Goal: Task Accomplishment & Management: Manage account settings

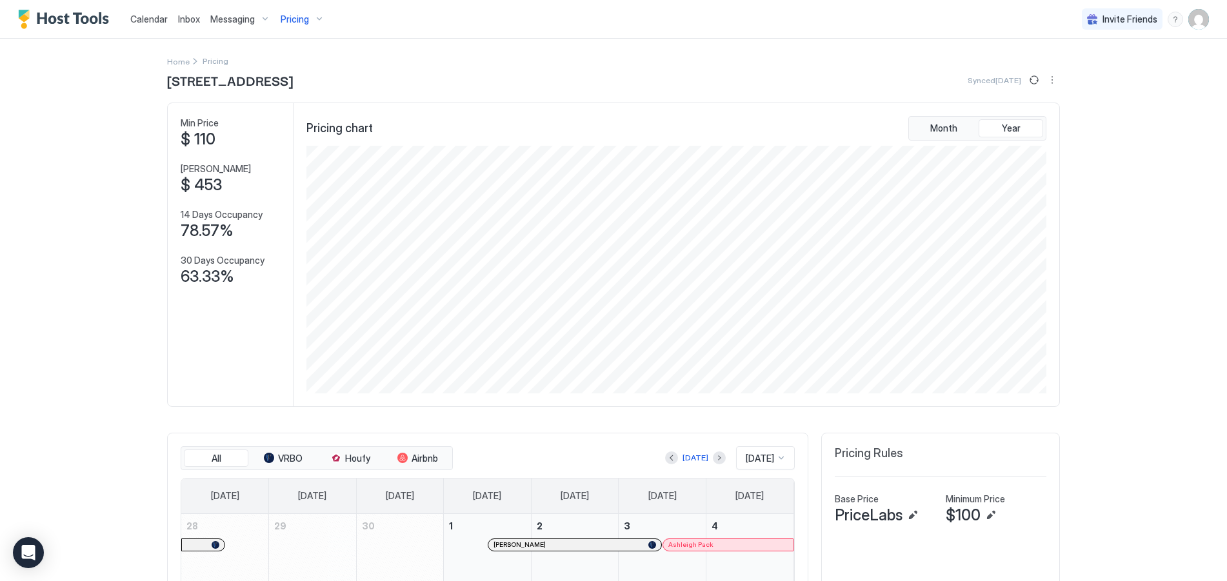
click at [1189, 19] on img "User profile" at bounding box center [1199, 19] width 21 height 21
click at [1078, 68] on span "Settings" at bounding box center [1073, 72] width 35 height 12
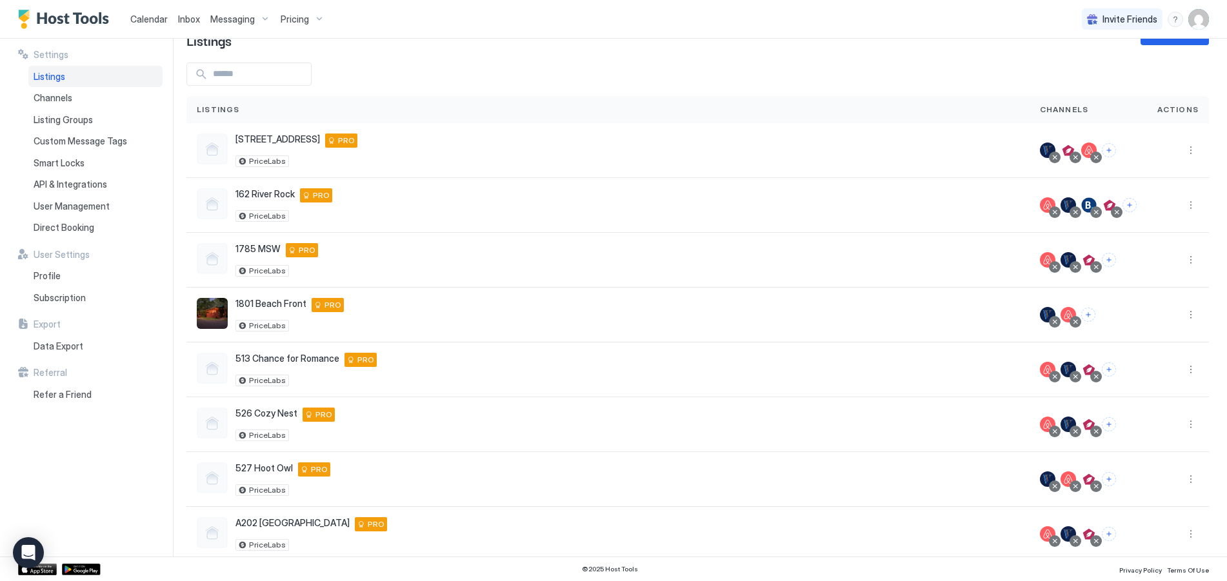
scroll to position [58, 0]
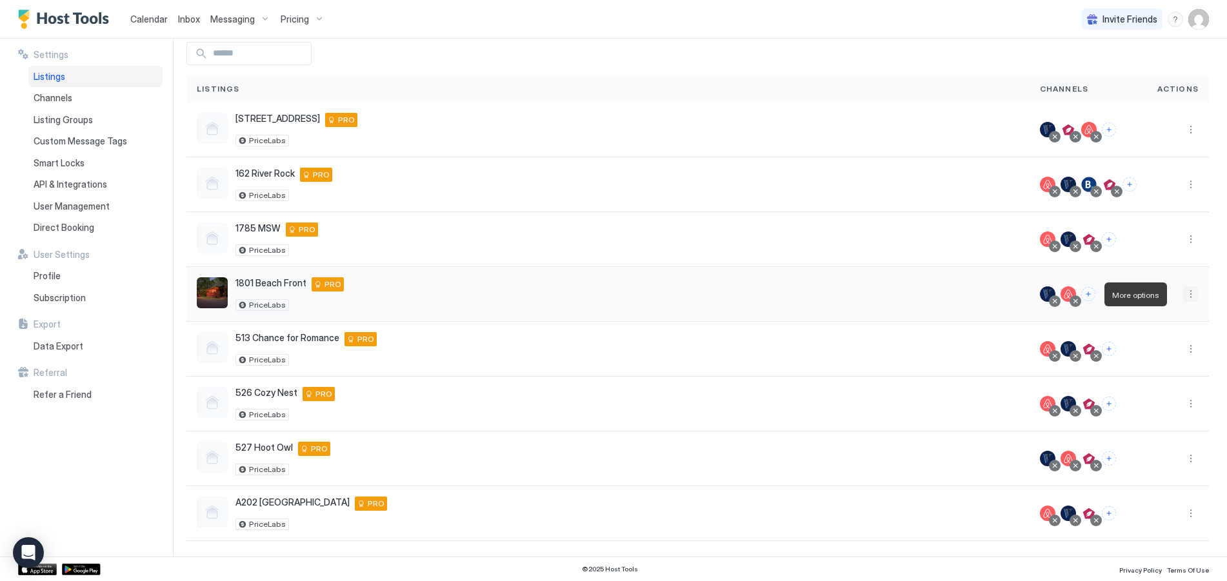
click at [1184, 296] on button "More options" at bounding box center [1191, 294] width 15 height 15
click at [1153, 372] on span "Connect Channel" at bounding box center [1156, 375] width 64 height 10
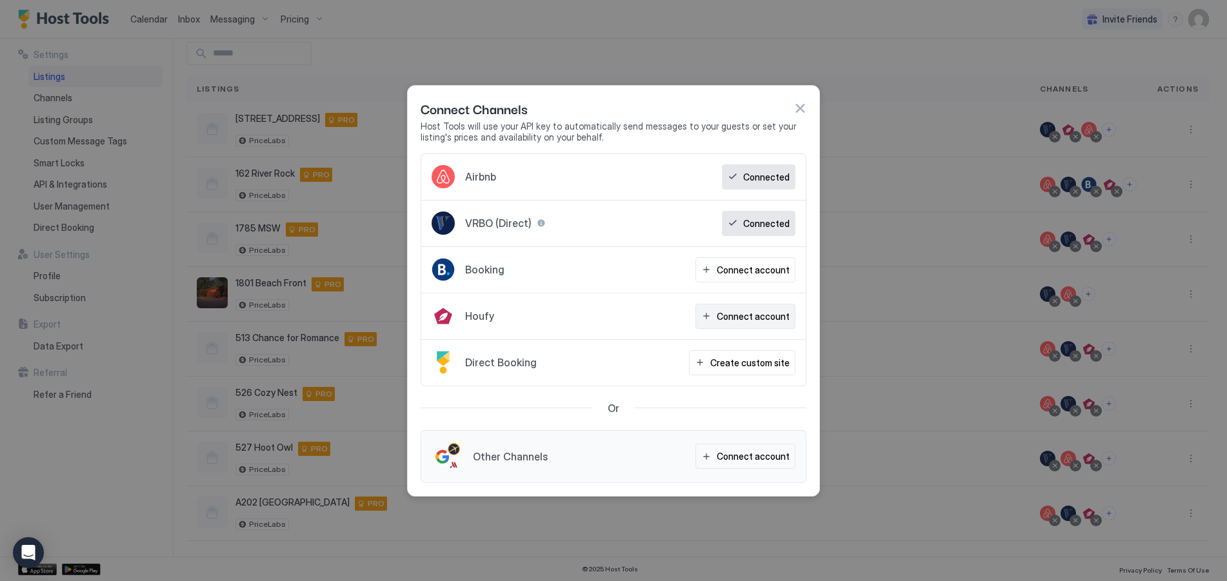
click at [765, 321] on div "Connect account" at bounding box center [753, 317] width 73 height 14
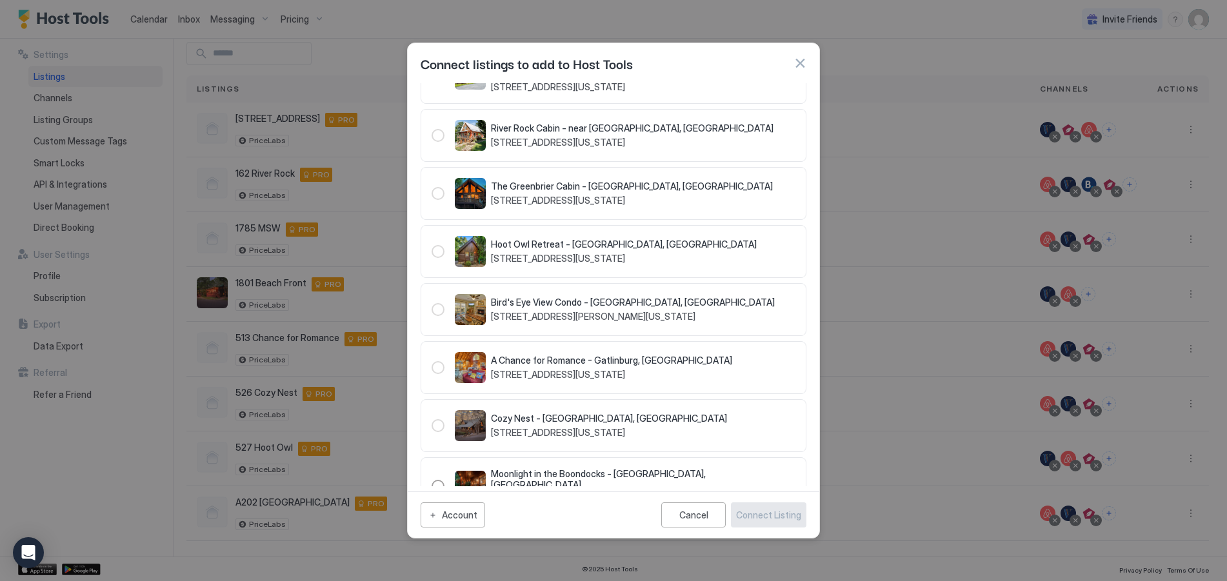
scroll to position [117, 0]
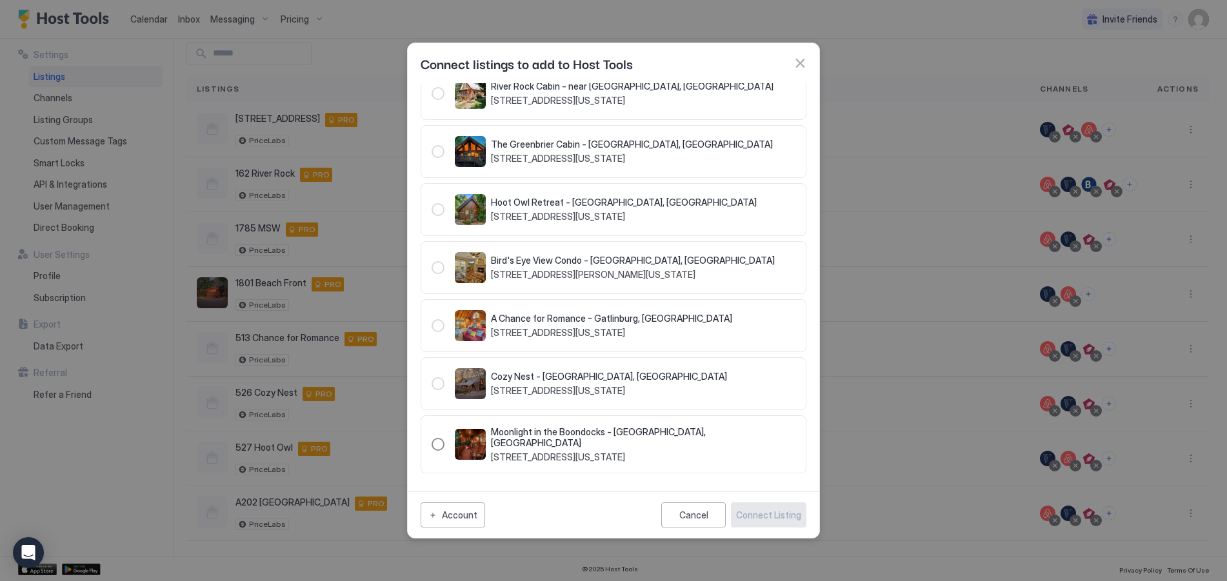
click at [441, 449] on div "246270" at bounding box center [438, 444] width 13 height 13
click at [764, 517] on div "Connect Listing" at bounding box center [768, 516] width 65 height 14
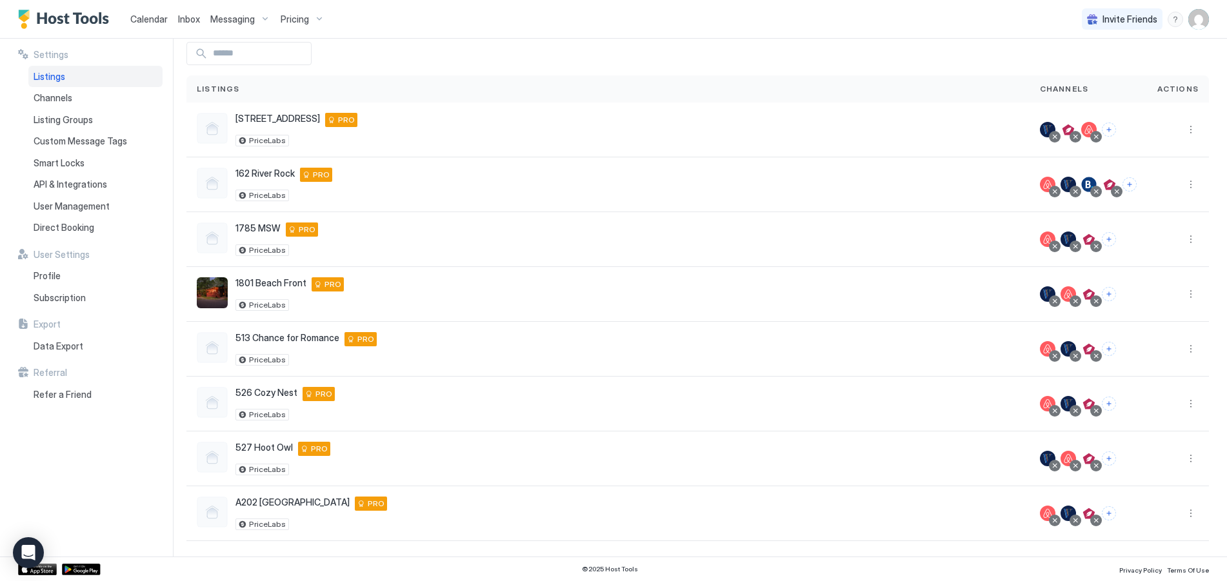
click at [310, 20] on div "Pricing" at bounding box center [303, 19] width 54 height 22
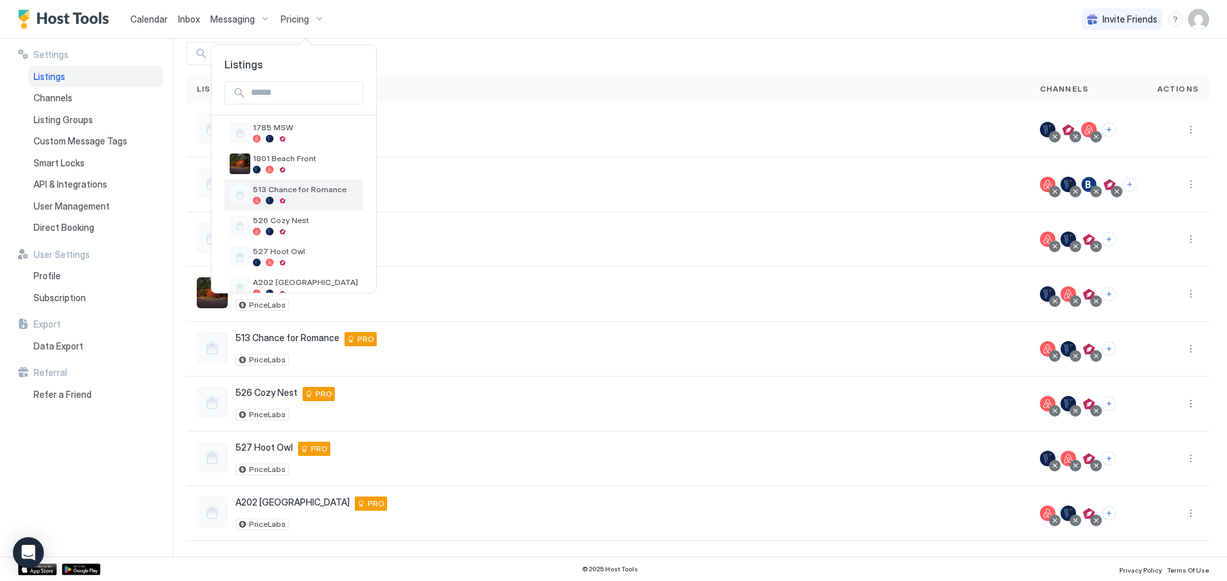
scroll to position [122, 0]
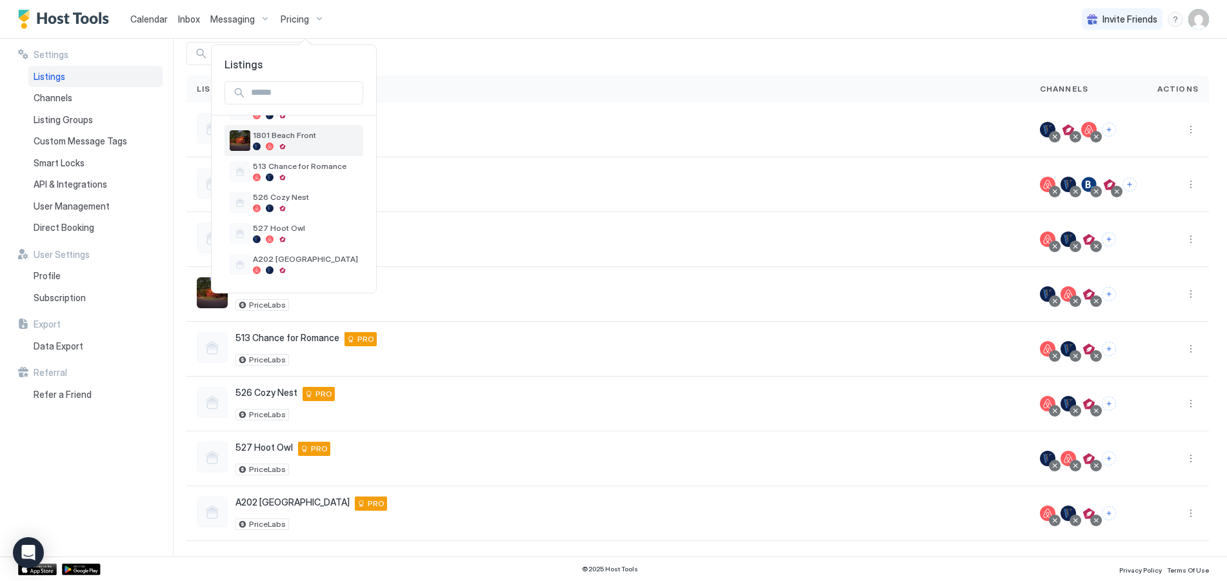
click at [281, 145] on div at bounding box center [283, 147] width 8 height 8
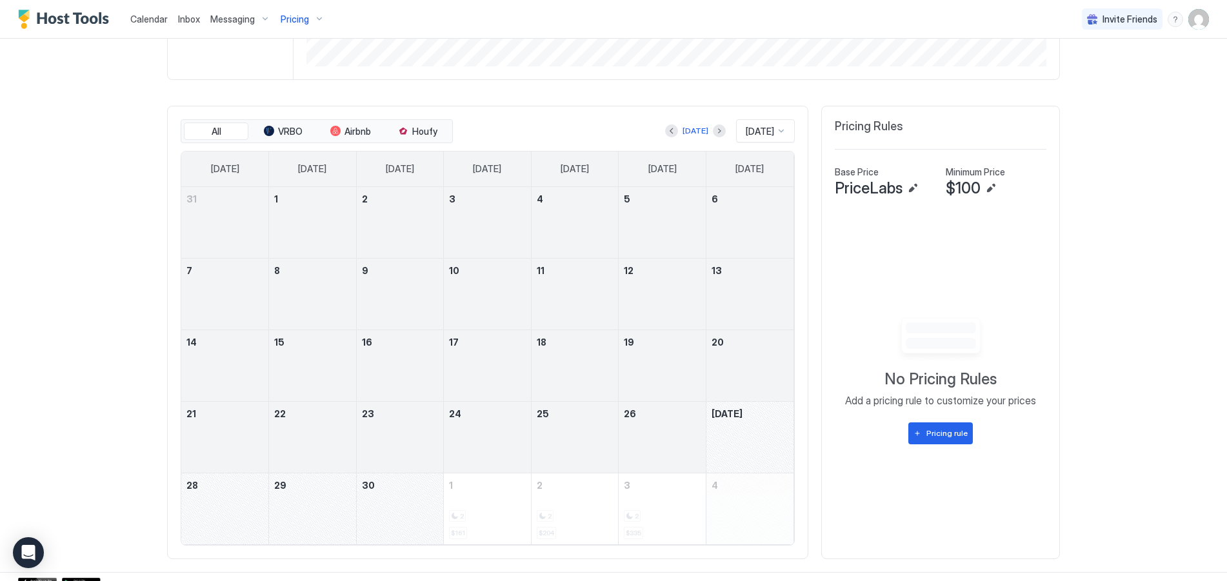
scroll to position [341, 0]
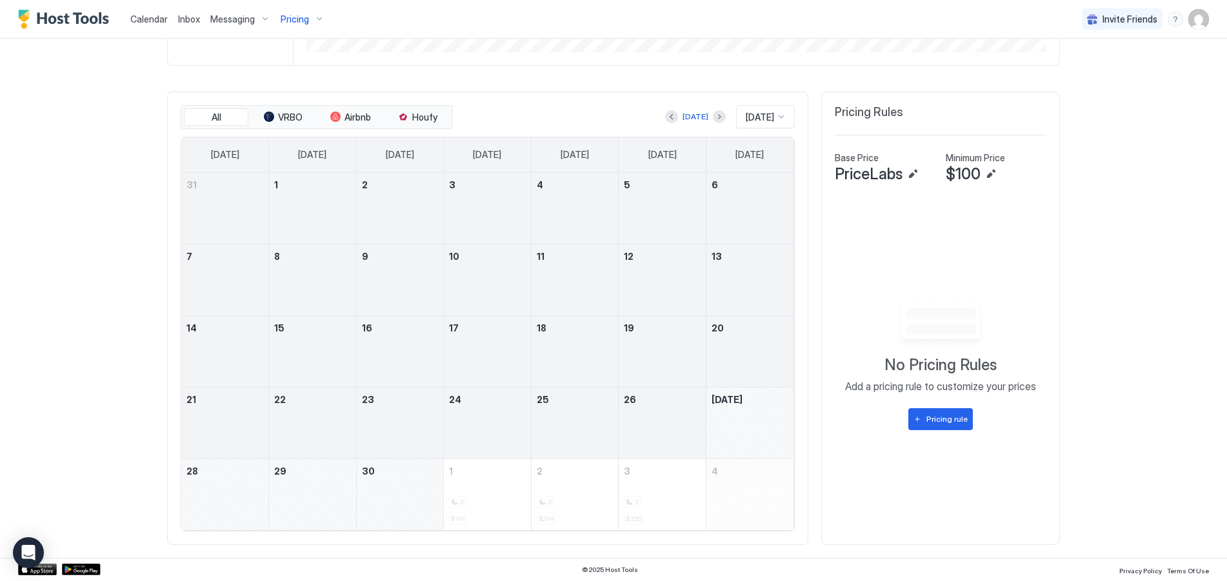
click at [713, 114] on button "Next month" at bounding box center [719, 116] width 13 height 13
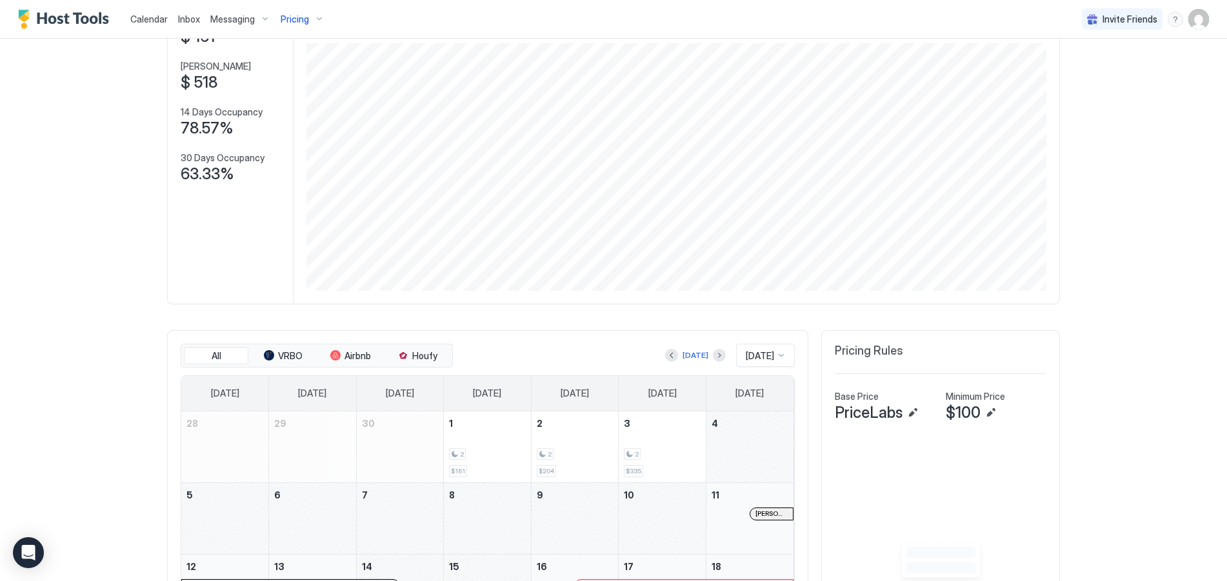
scroll to position [258, 0]
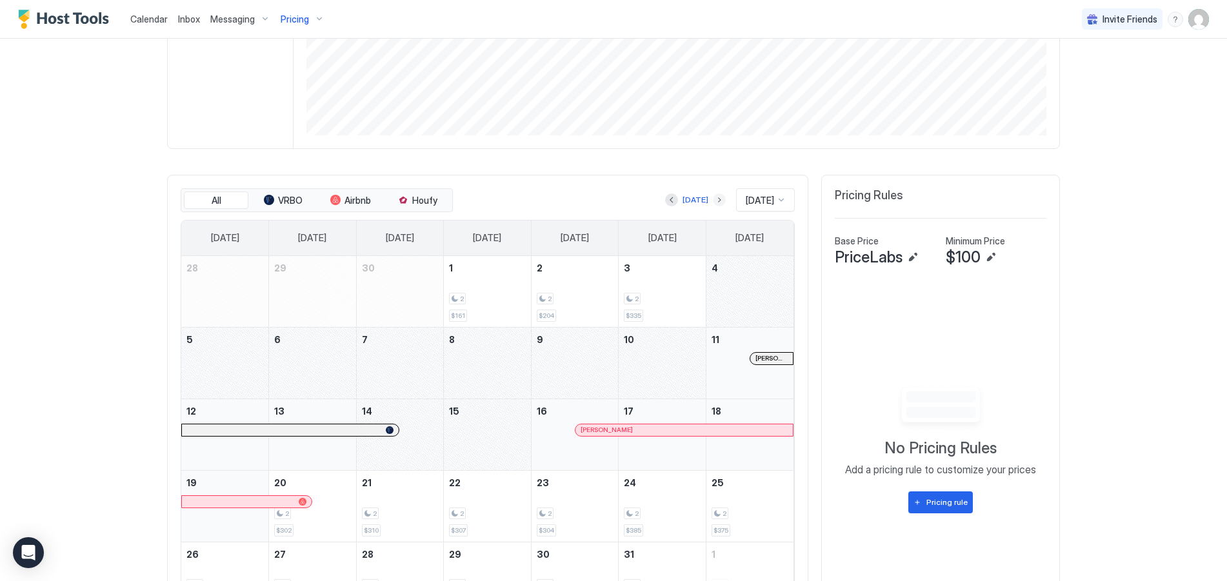
click at [713, 201] on button "Next month" at bounding box center [719, 200] width 13 height 13
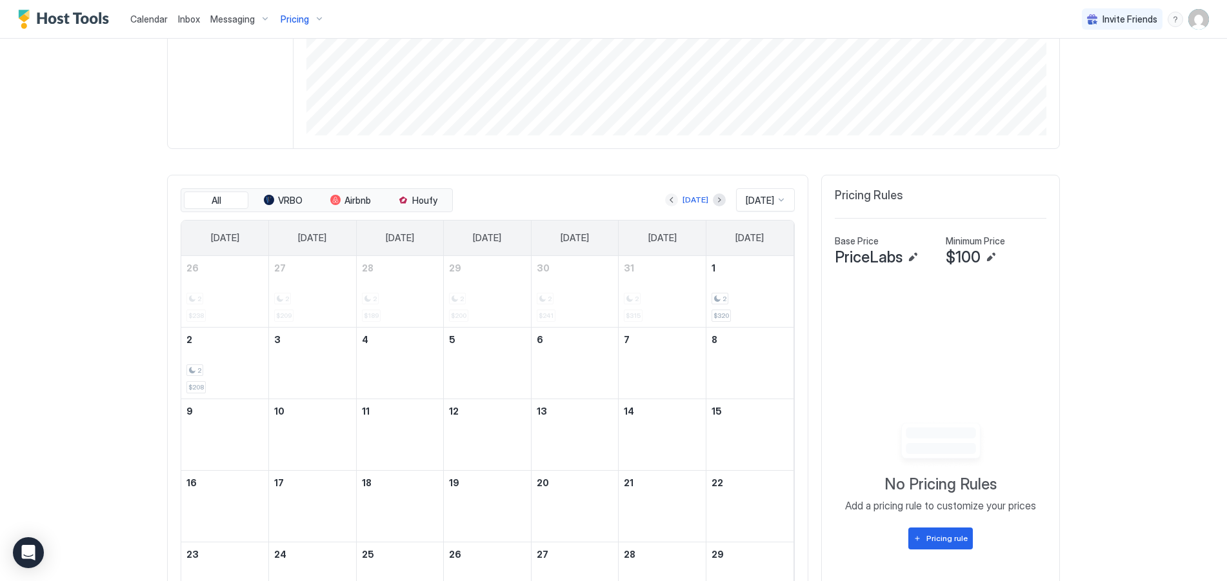
click at [665, 199] on button "Previous month" at bounding box center [671, 200] width 13 height 13
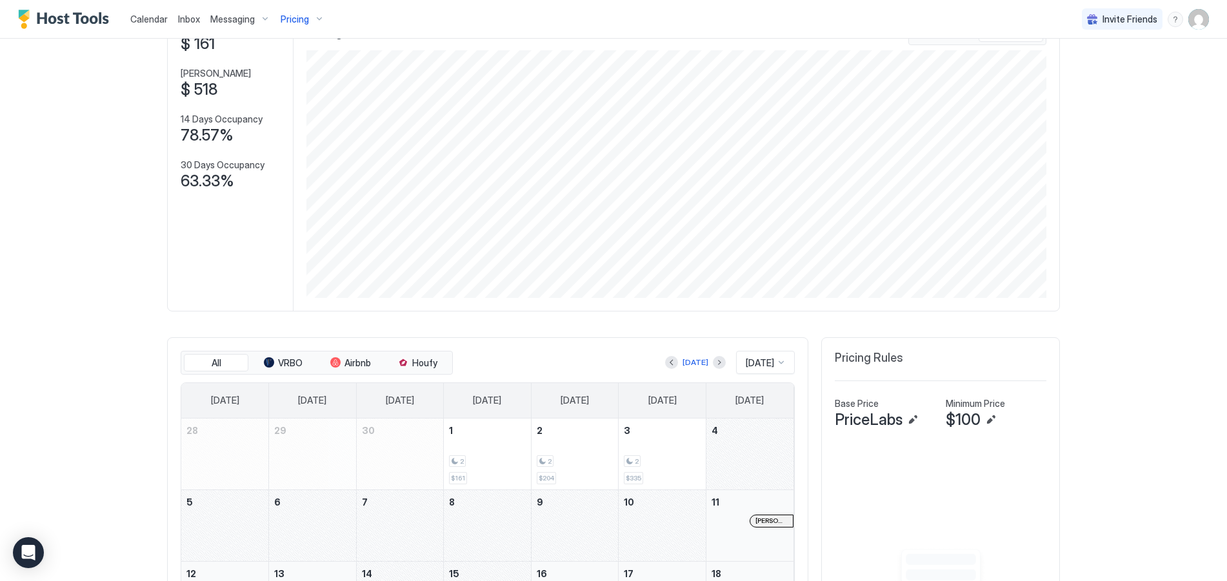
scroll to position [0, 0]
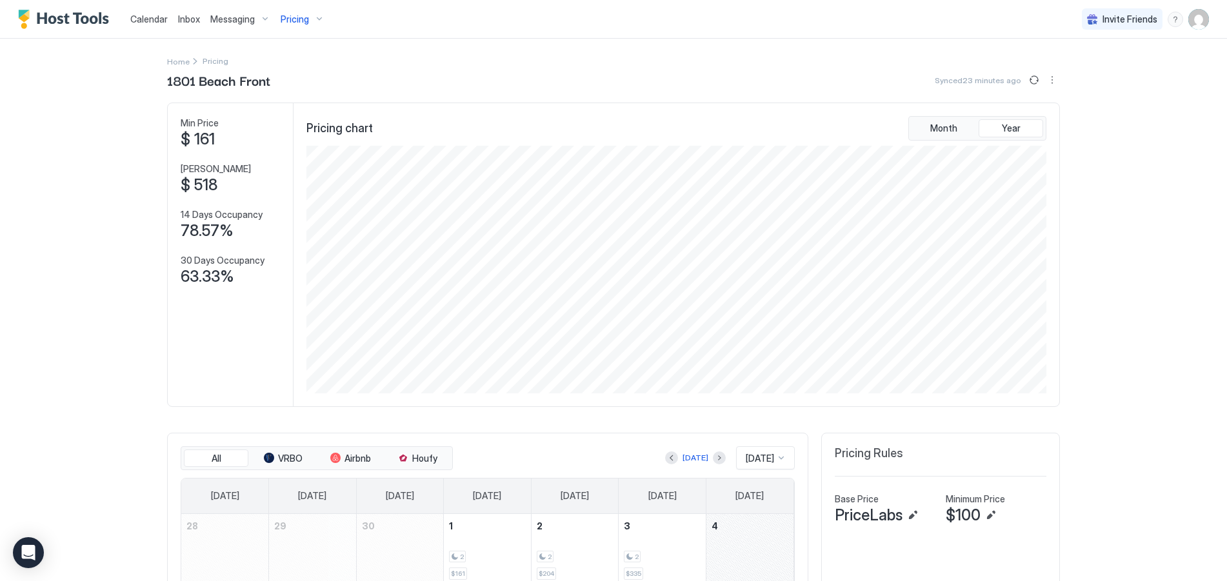
click at [308, 23] on div "Pricing" at bounding box center [303, 19] width 54 height 22
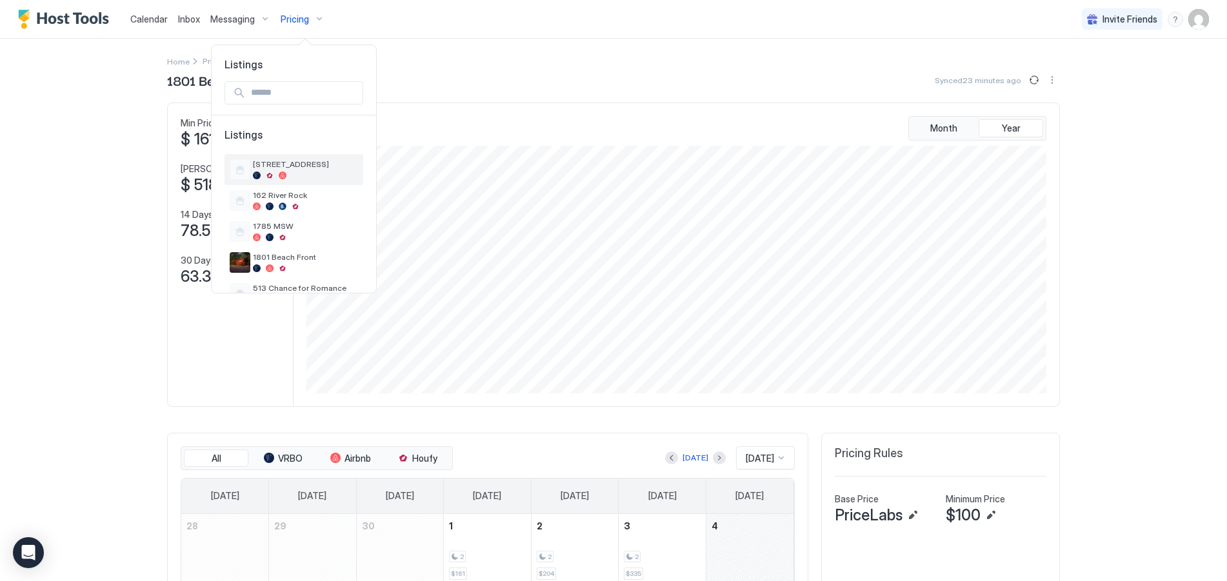
click at [293, 167] on span "[STREET_ADDRESS]" at bounding box center [305, 164] width 105 height 10
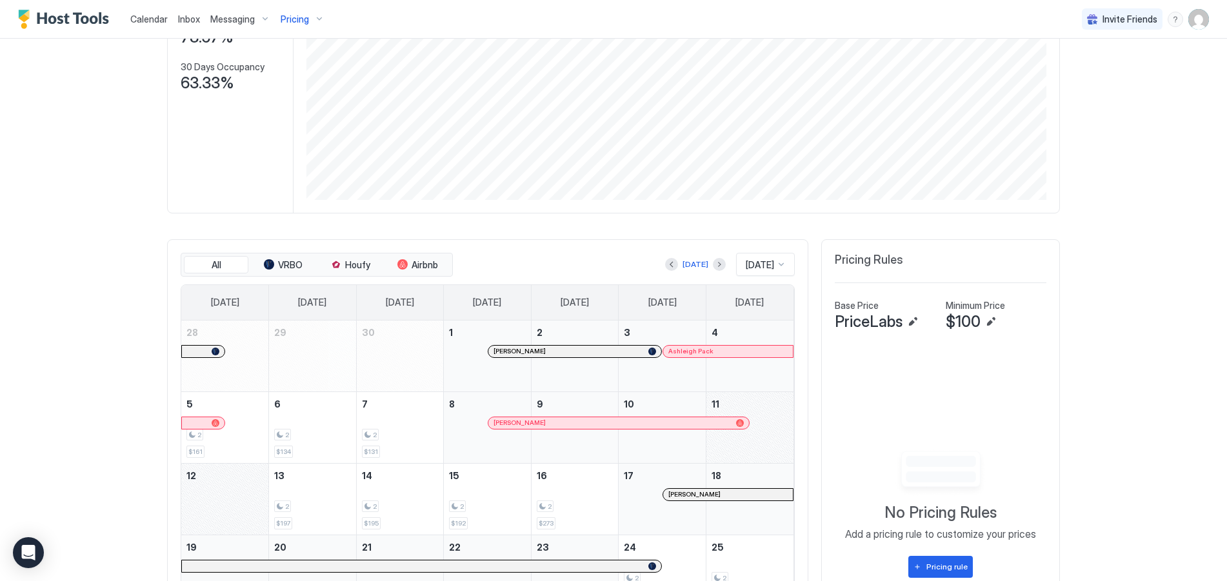
scroll to position [341, 0]
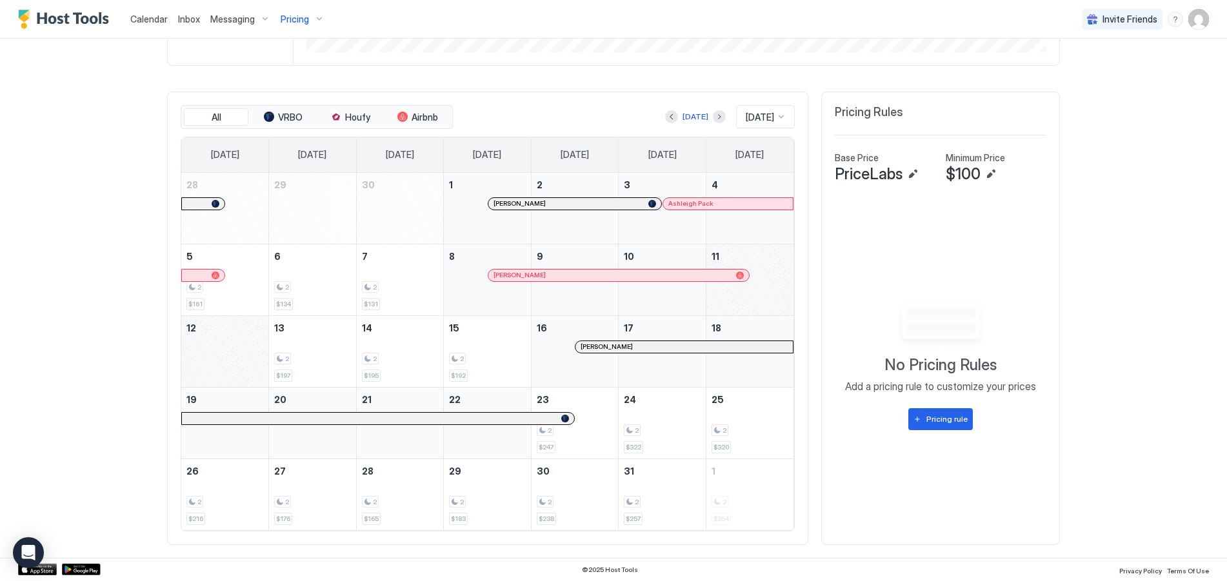
click at [148, 17] on span "Calendar" at bounding box center [148, 19] width 37 height 11
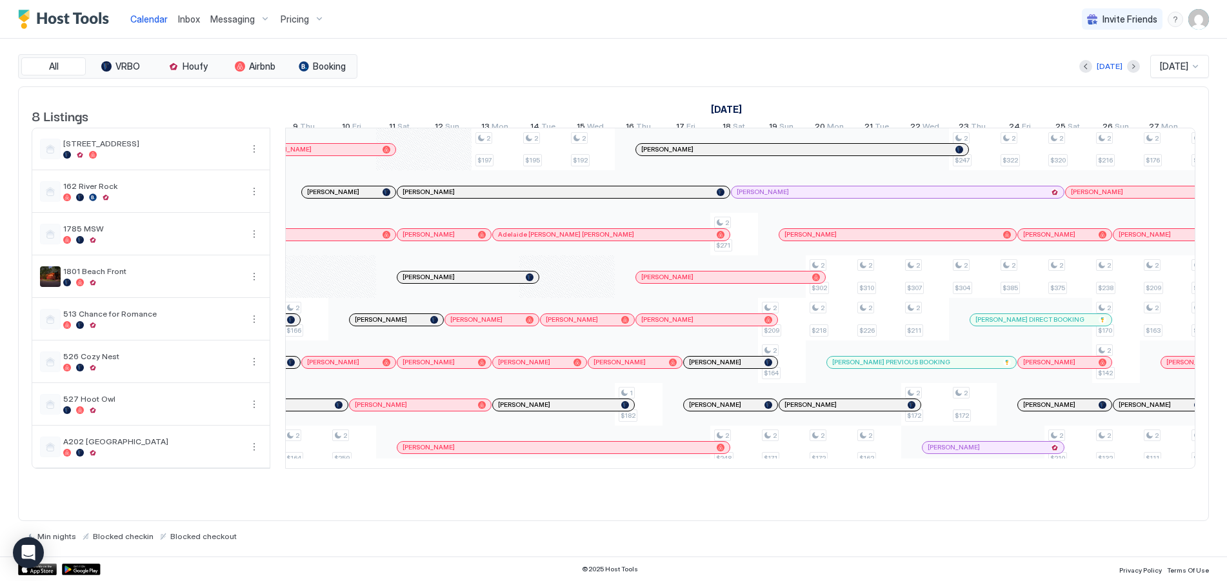
click at [298, 15] on span "Pricing" at bounding box center [295, 20] width 28 height 12
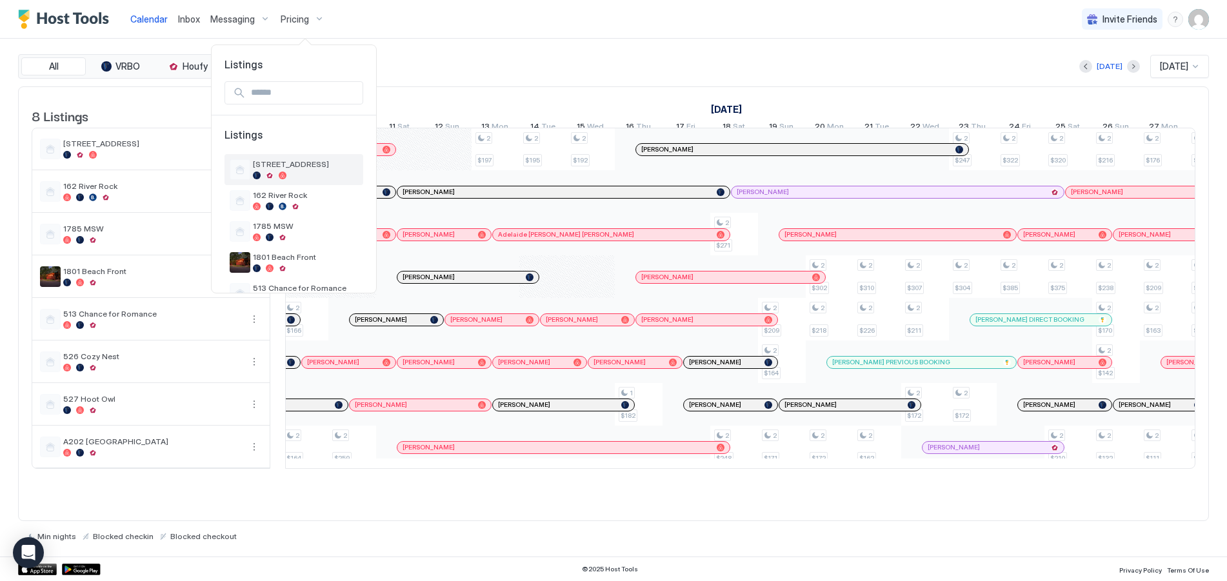
click at [274, 161] on span "[STREET_ADDRESS]" at bounding box center [305, 164] width 105 height 10
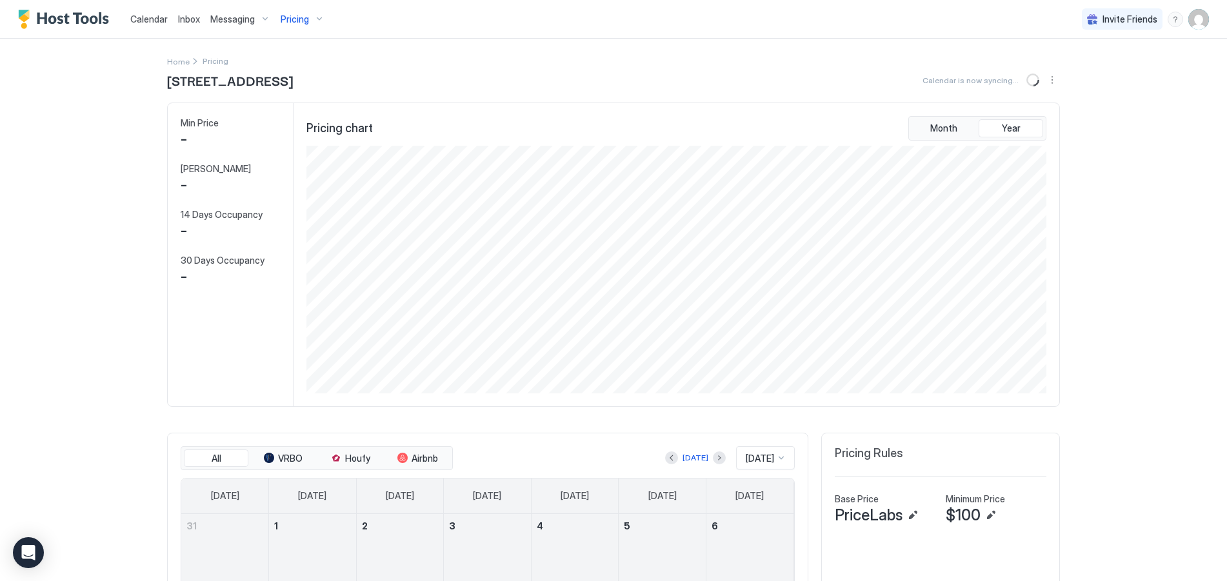
scroll to position [248, 743]
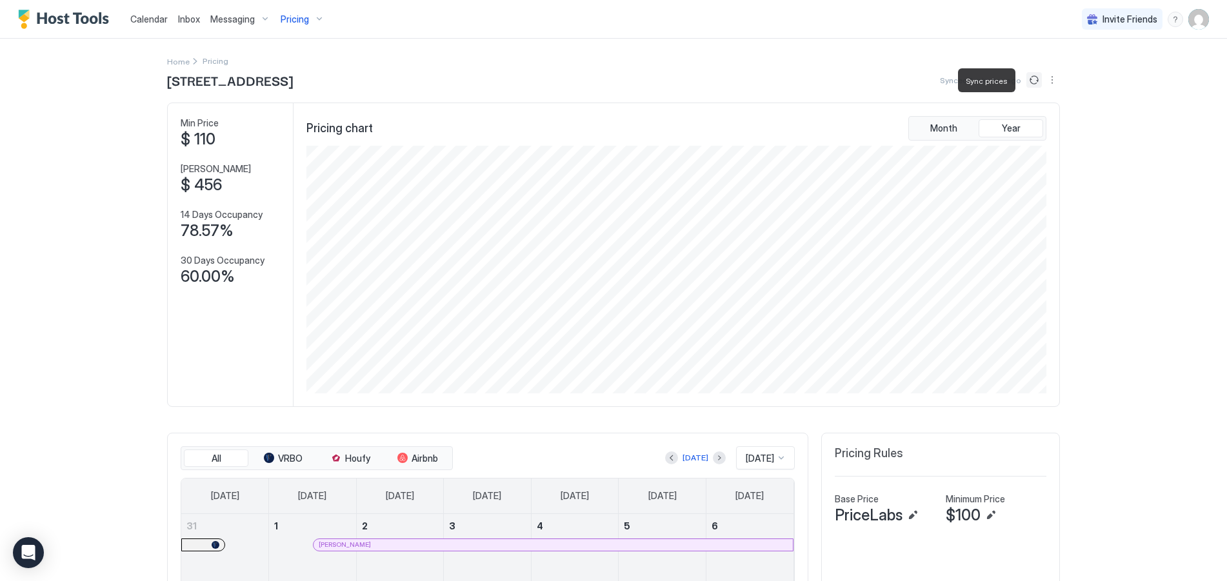
click at [1027, 82] on button "Sync prices" at bounding box center [1034, 79] width 15 height 15
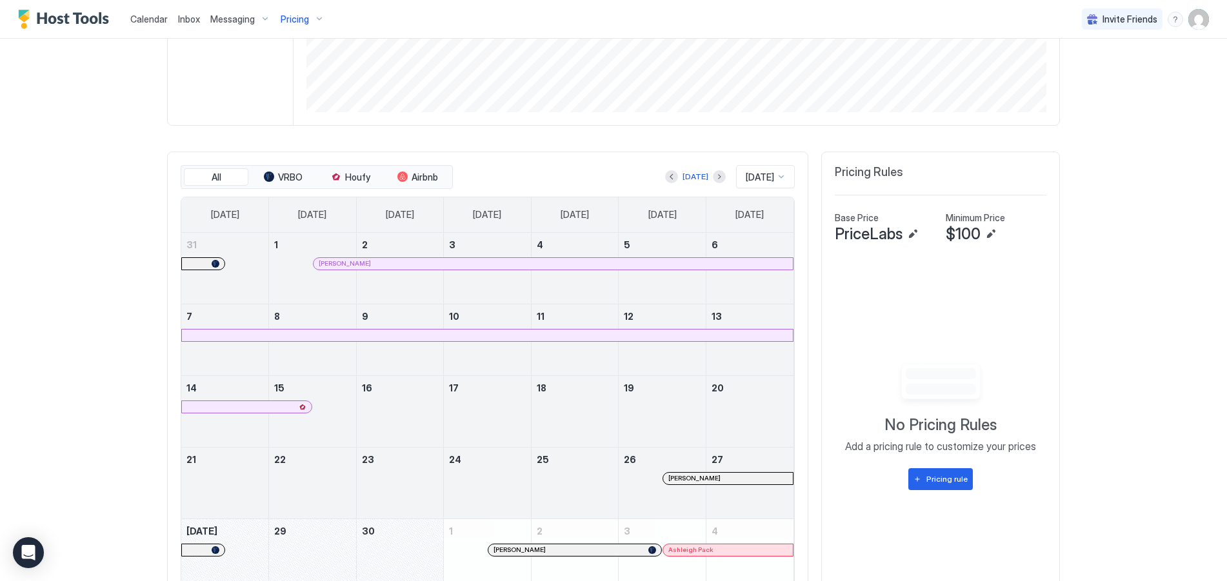
scroll to position [194, 0]
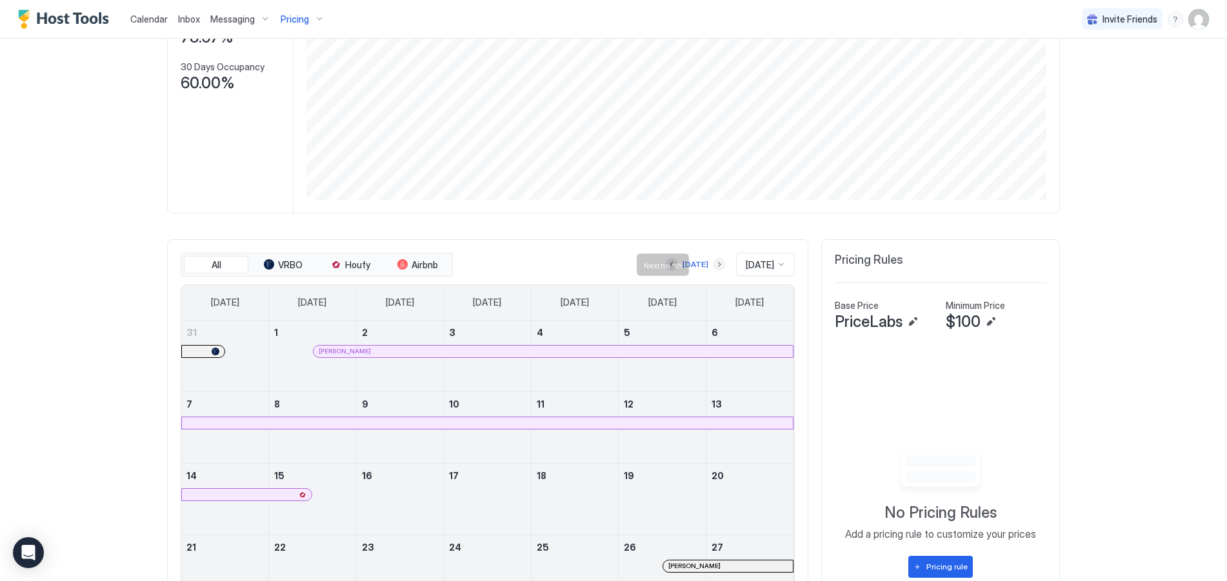
click at [713, 263] on button "Next month" at bounding box center [719, 264] width 13 height 13
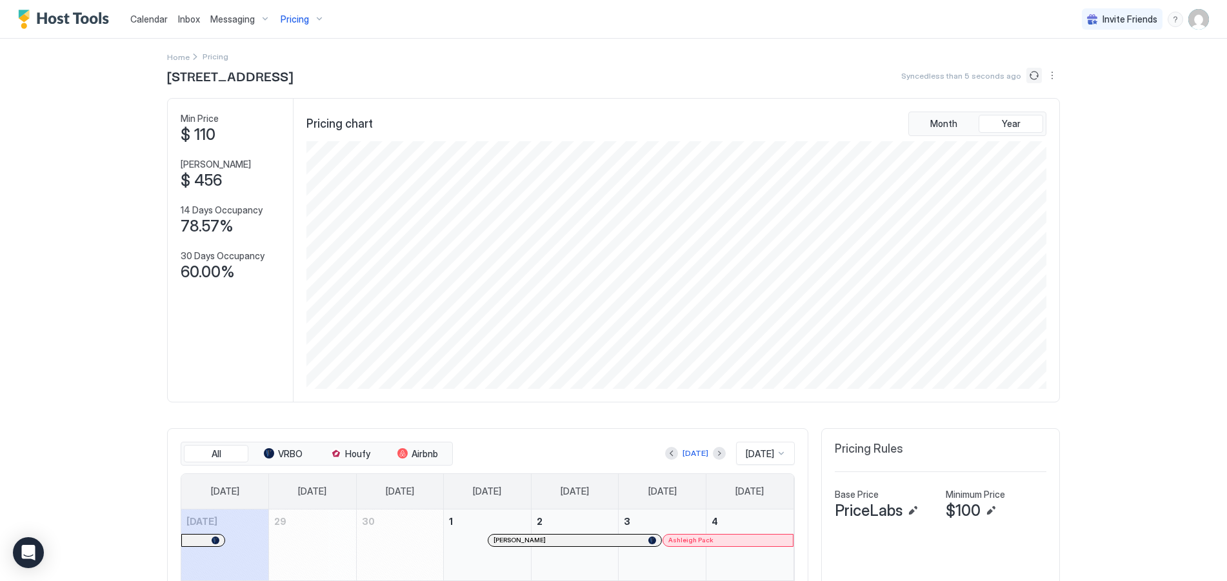
scroll to position [0, 0]
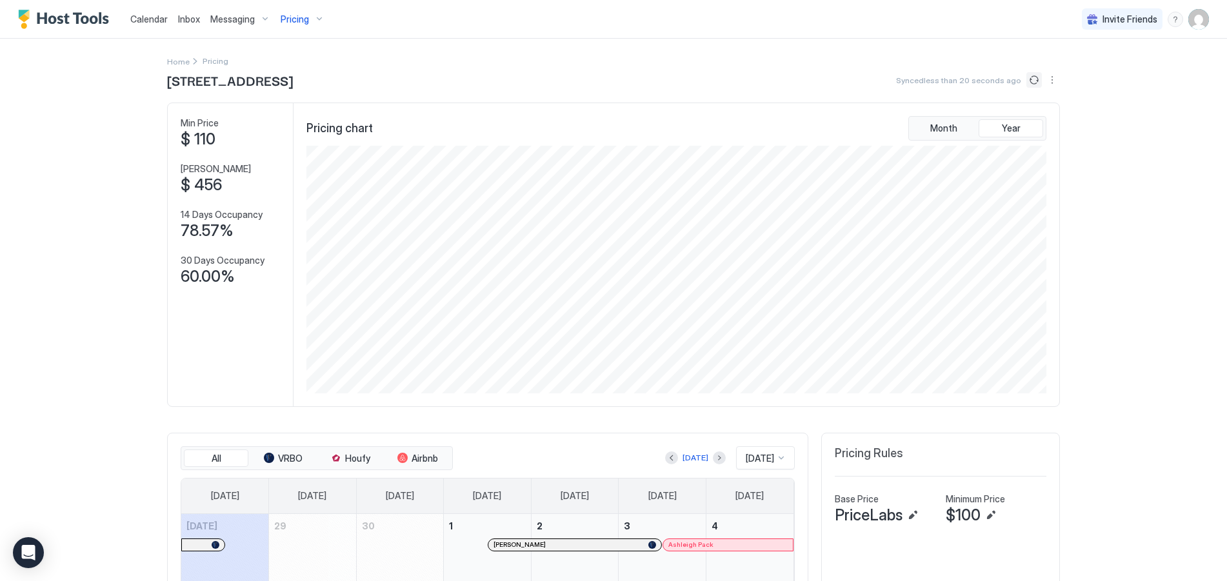
click at [143, 23] on span "Calendar" at bounding box center [148, 19] width 37 height 11
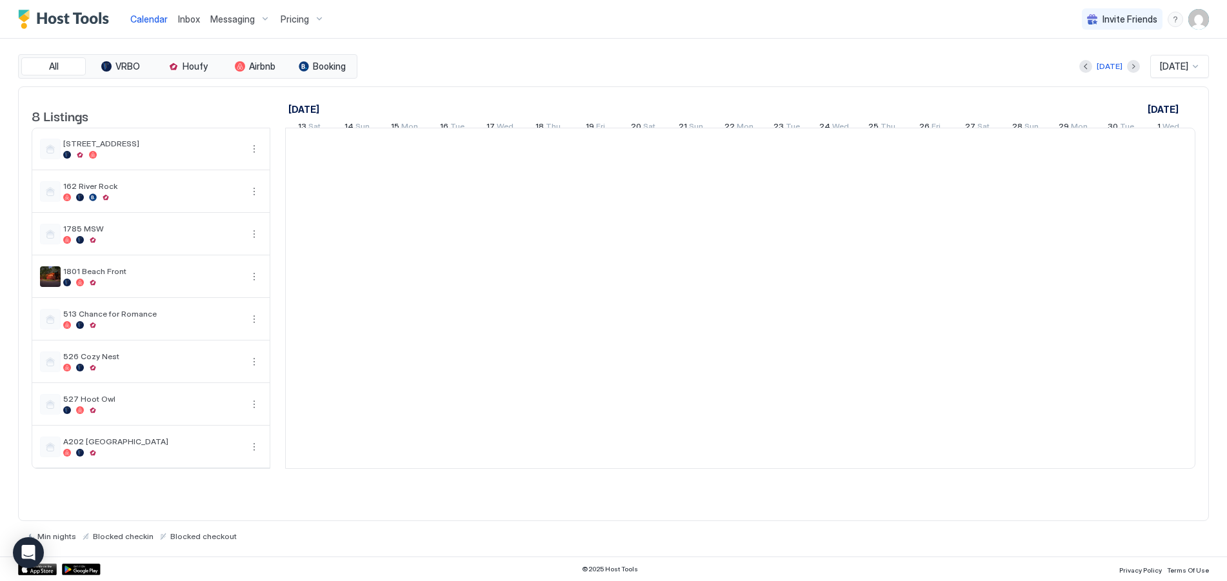
scroll to position [0, 717]
